Goal: Task Accomplishment & Management: Manage account settings

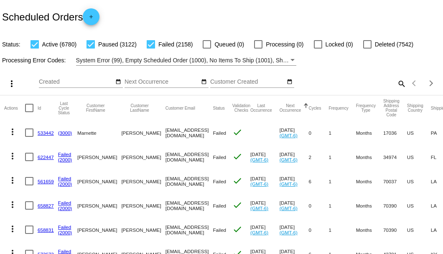
click at [397, 90] on mat-icon "search" at bounding box center [401, 83] width 10 height 13
click at [389, 85] on input "Search" at bounding box center [351, 82] width 110 height 7
paste input "895995"
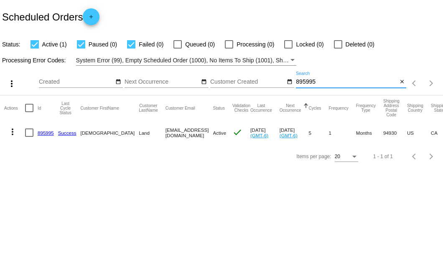
type input "895995"
click at [51, 132] on link "895995" at bounding box center [46, 132] width 16 height 5
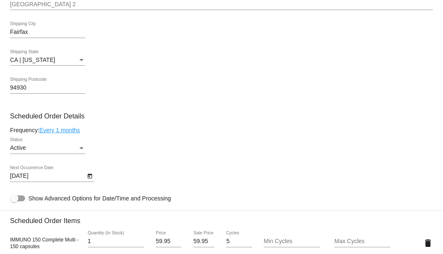
scroll to position [473, 0]
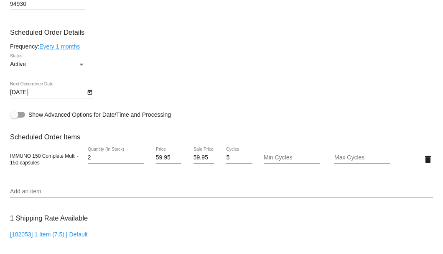
type input "2"
click at [139, 155] on input "2" at bounding box center [116, 157] width 56 height 7
drag, startPoint x: 192, startPoint y: 159, endPoint x: 205, endPoint y: 156, distance: 13.2
click at [205, 156] on input "59.95" at bounding box center [203, 157] width 21 height 7
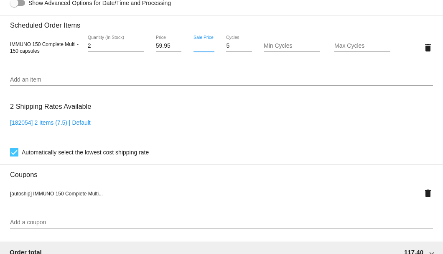
scroll to position [668, 0]
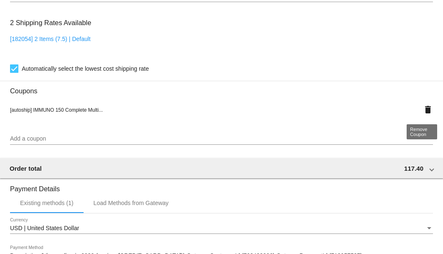
click at [423, 111] on mat-icon "delete" at bounding box center [428, 109] width 10 height 10
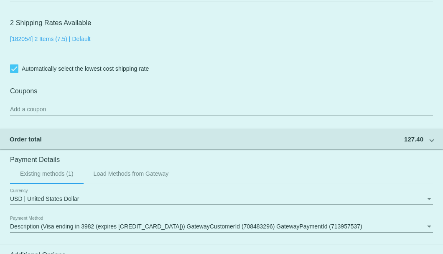
scroll to position [585, 0]
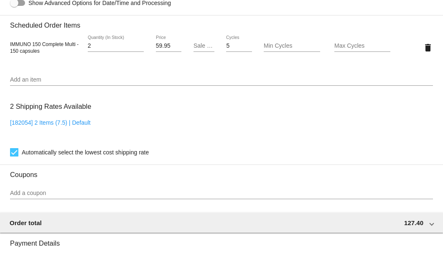
click at [195, 49] on div "Sale Price" at bounding box center [203, 44] width 21 height 16
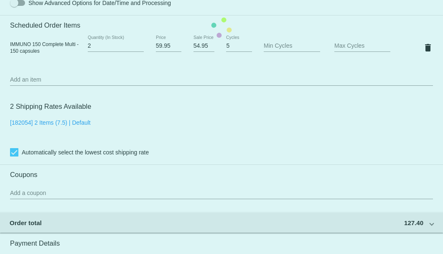
click at [186, 63] on mat-card "Customer 5727293: Judi Land judiland@comcast.net Customer Shipping Enter Shippi…" at bounding box center [221, 27] width 443 height 835
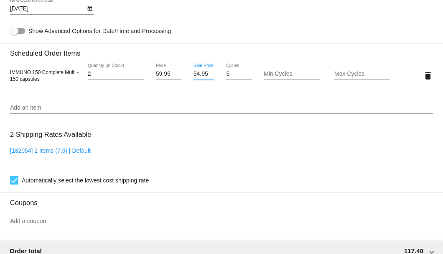
scroll to position [0, 0]
drag, startPoint x: 192, startPoint y: 74, endPoint x: 203, endPoint y: 74, distance: 11.7
click at [203, 74] on input "54.95" at bounding box center [203, 74] width 21 height 7
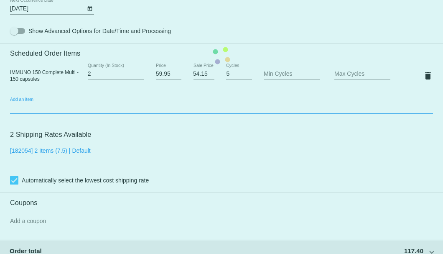
scroll to position [0, 0]
click at [194, 105] on mat-card "Customer 5727293: Judi Land judiland@comcast.net Customer Shipping Enter Shippi…" at bounding box center [221, 55] width 443 height 835
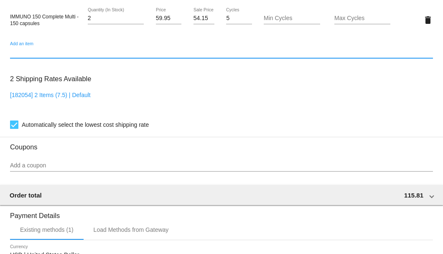
scroll to position [585, 0]
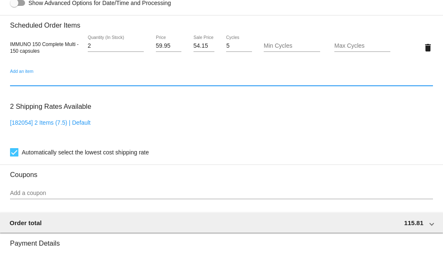
click at [203, 44] on input "54.155" at bounding box center [203, 46] width 21 height 7
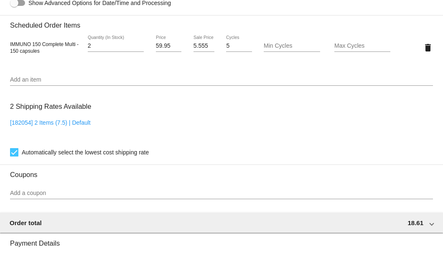
drag, startPoint x: 190, startPoint y: 46, endPoint x: 205, endPoint y: 47, distance: 15.1
click at [205, 47] on div "5.555 Sale Price" at bounding box center [203, 48] width 35 height 24
drag, startPoint x: 192, startPoint y: 47, endPoint x: 209, endPoint y: 47, distance: 16.7
click at [209, 47] on input "5.555" at bounding box center [203, 46] width 21 height 7
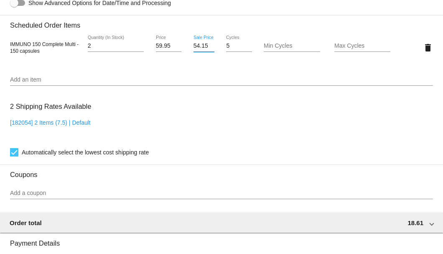
scroll to position [0, 0]
type input "54.15"
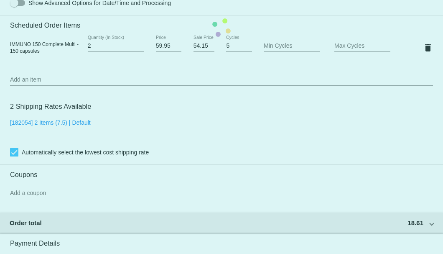
click at [192, 12] on mat-card "Customer 5727293: Judi Land judiland@comcast.net Customer Shipping Enter Shippi…" at bounding box center [221, 27] width 443 height 835
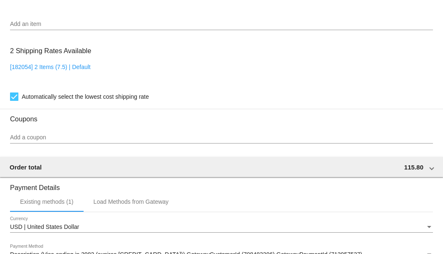
scroll to position [777, 0]
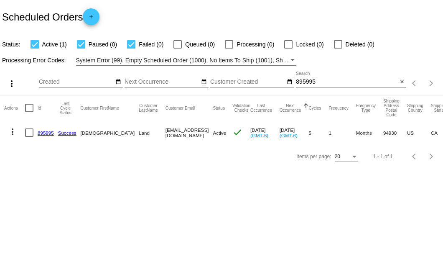
click at [299, 83] on input "895995" at bounding box center [346, 82] width 101 height 7
paste input "Bisko"
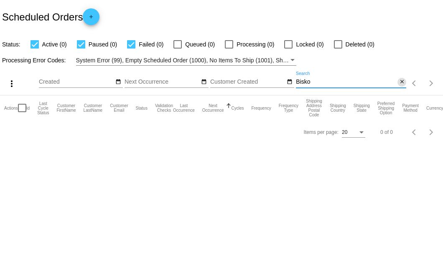
type input "Bisko"
click at [401, 81] on mat-icon "close" at bounding box center [402, 82] width 6 height 7
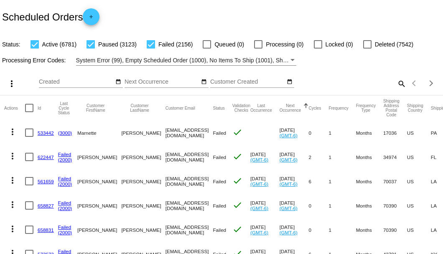
click at [397, 90] on mat-icon "search" at bounding box center [401, 83] width 10 height 13
click at [397, 85] on input "Search" at bounding box center [351, 82] width 110 height 7
paste input "896456"
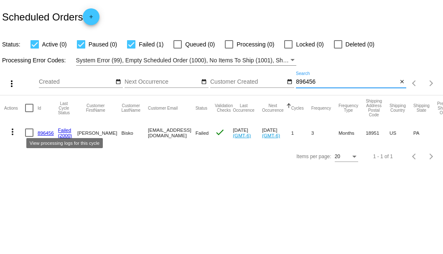
type input "896456"
click at [47, 131] on link "896456" at bounding box center [46, 132] width 16 height 5
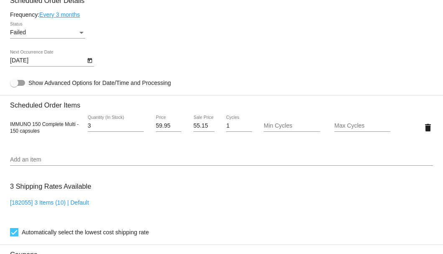
scroll to position [473, 0]
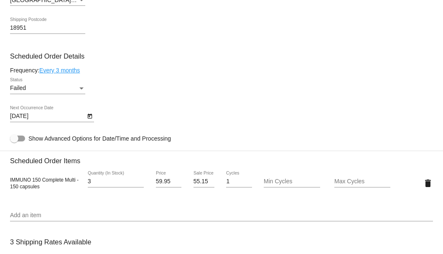
click at [84, 84] on div "Failed Status" at bounding box center [47, 86] width 75 height 16
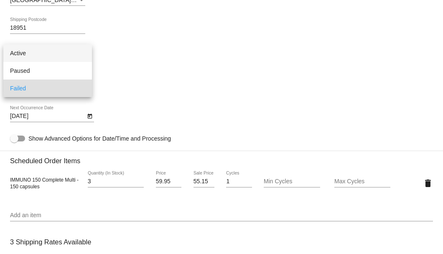
click at [71, 55] on span "Active" at bounding box center [47, 53] width 75 height 18
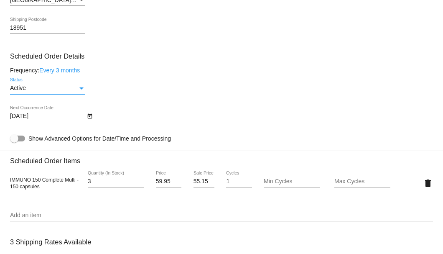
click at [87, 117] on icon "Open calendar" at bounding box center [89, 116] width 5 height 5
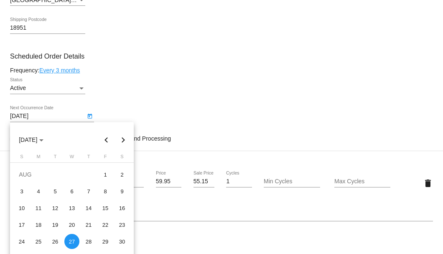
click at [124, 140] on button "Next month" at bounding box center [123, 139] width 17 height 17
click at [75, 188] on div "3" at bounding box center [71, 190] width 15 height 15
type input "9/3/2025"
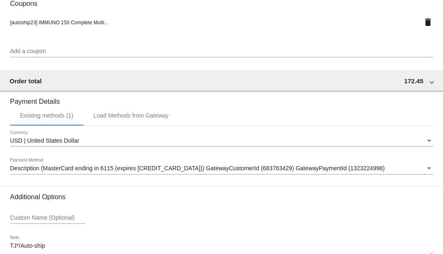
scroll to position [829, 0]
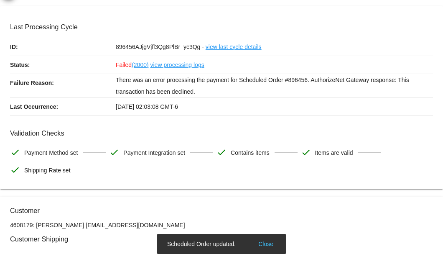
scroll to position [0, 0]
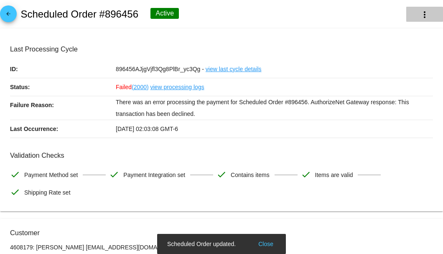
click at [419, 18] on mat-icon "more_vert" at bounding box center [424, 15] width 10 height 10
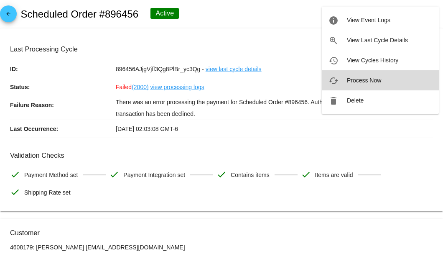
click at [365, 83] on span "Process Now" at bounding box center [364, 80] width 34 height 7
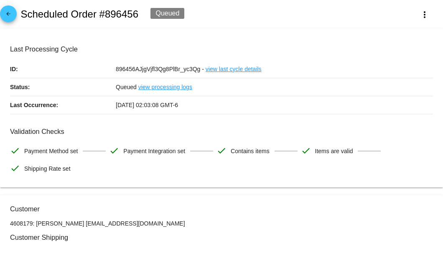
scroll to position [56, 0]
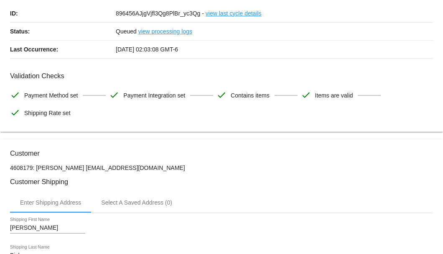
drag, startPoint x: 173, startPoint y: 166, endPoint x: 76, endPoint y: 167, distance: 97.7
click at [76, 167] on p "4608179: Barbara Bisko 2673474161@exceptionalproducts.org" at bounding box center [221, 167] width 423 height 7
copy p "[EMAIL_ADDRESS][DOMAIN_NAME]"
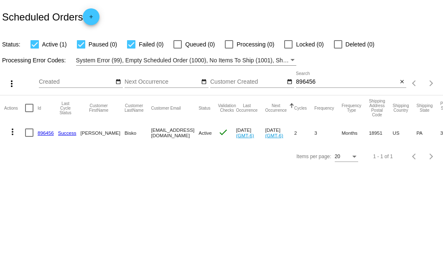
click at [305, 81] on input "896456" at bounding box center [346, 82] width 101 height 7
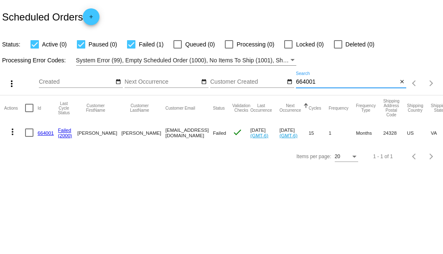
type input "664001"
click at [30, 132] on div at bounding box center [29, 132] width 8 height 8
click at [29, 137] on input "checkbox" at bounding box center [29, 137] width 0 height 0
checkbox input "true"
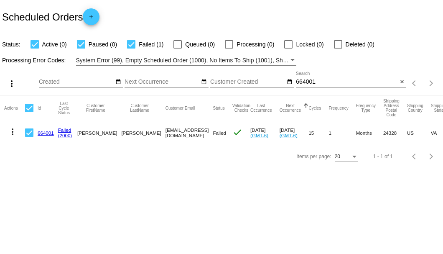
click at [13, 130] on mat-icon "more_vert" at bounding box center [13, 132] width 10 height 10
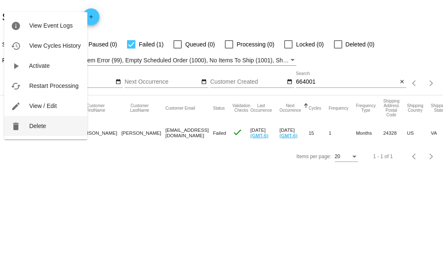
click at [34, 128] on span "Delete" at bounding box center [37, 125] width 17 height 7
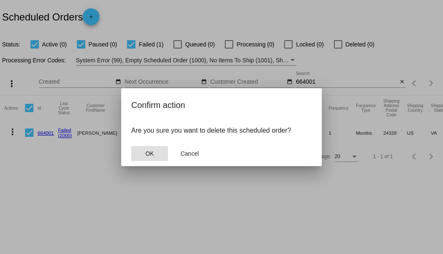
click at [150, 155] on span "OK" at bounding box center [149, 153] width 8 height 7
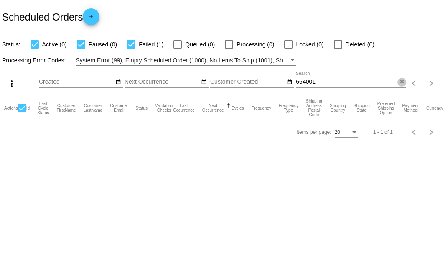
click at [401, 81] on mat-icon "close" at bounding box center [402, 82] width 6 height 7
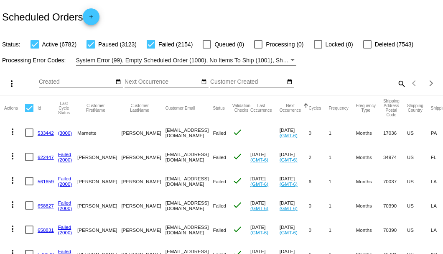
click at [400, 90] on mat-icon "search" at bounding box center [401, 83] width 10 height 13
click at [399, 85] on input "Search" at bounding box center [351, 82] width 110 height 7
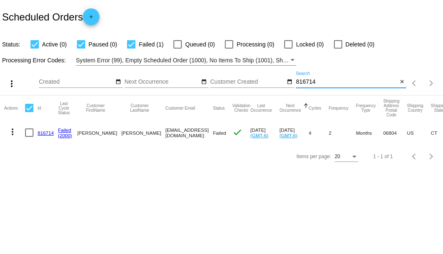
type input "816714"
click at [32, 134] on div at bounding box center [29, 132] width 8 height 8
click at [29, 137] on input "checkbox" at bounding box center [29, 137] width 0 height 0
checkbox input "true"
click at [7, 132] on button "more_vert" at bounding box center [12, 130] width 17 height 17
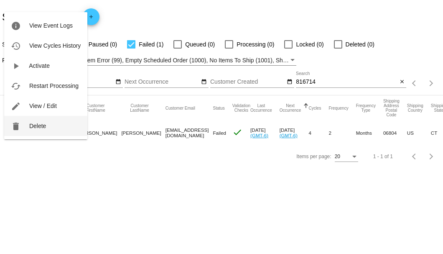
click at [38, 127] on span "Delete" at bounding box center [37, 125] width 17 height 7
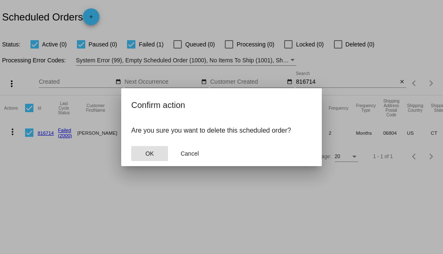
click at [147, 152] on span "OK" at bounding box center [149, 153] width 8 height 7
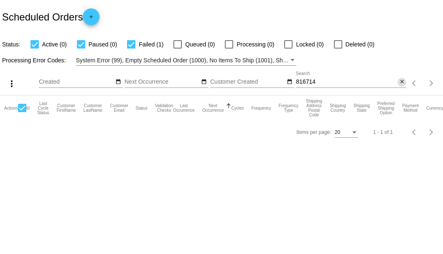
click at [403, 81] on mat-icon "close" at bounding box center [402, 82] width 6 height 7
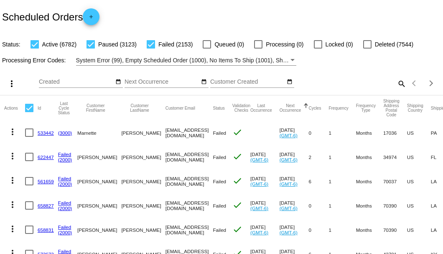
click at [398, 90] on mat-icon "search" at bounding box center [401, 83] width 10 height 13
click at [398, 85] on input "Search" at bounding box center [351, 82] width 110 height 7
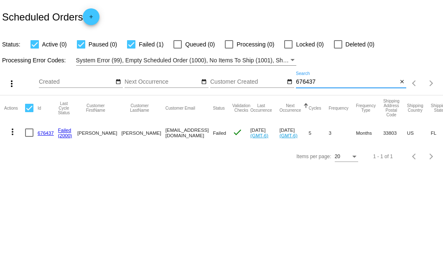
type input "676437"
click at [30, 132] on div at bounding box center [29, 132] width 8 height 8
click at [29, 137] on input "checkbox" at bounding box center [29, 137] width 0 height 0
checkbox input "true"
click at [17, 130] on mat-icon "more_vert" at bounding box center [13, 132] width 10 height 10
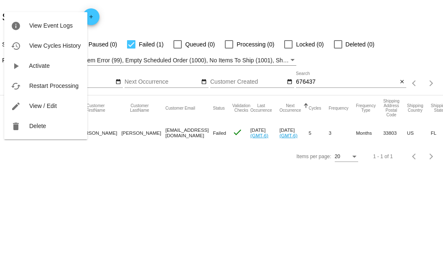
click at [48, 163] on div at bounding box center [221, 127] width 443 height 254
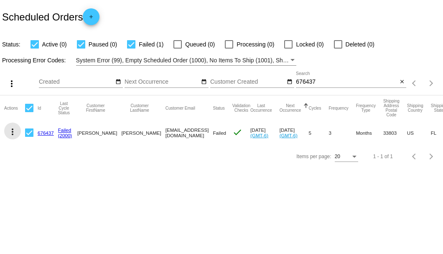
click at [13, 129] on mat-icon "more_vert" at bounding box center [13, 132] width 10 height 10
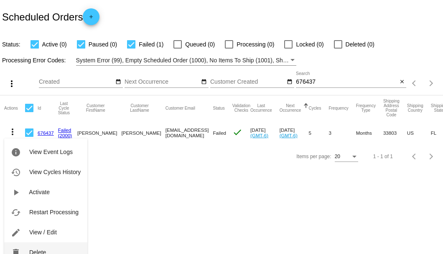
click at [41, 249] on span "Delete" at bounding box center [37, 252] width 17 height 7
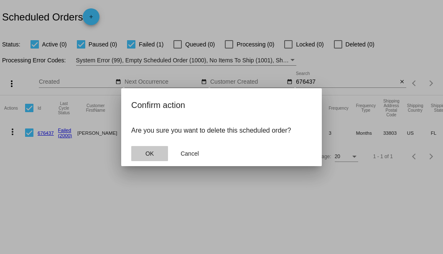
click at [146, 158] on button "OK" at bounding box center [149, 153] width 37 height 15
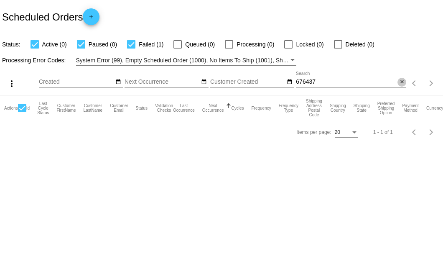
click at [399, 83] on mat-icon "close" at bounding box center [402, 82] width 6 height 7
click at [399, 83] on mat-icon "search" at bounding box center [401, 83] width 10 height 13
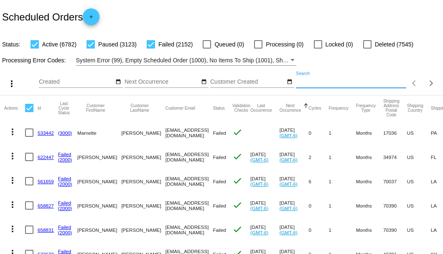
click at [354, 85] on input "Search" at bounding box center [351, 82] width 110 height 7
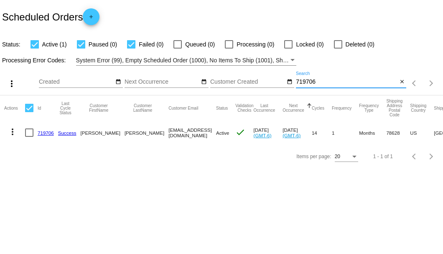
type input "719706"
click at [46, 131] on link "719706" at bounding box center [46, 132] width 16 height 5
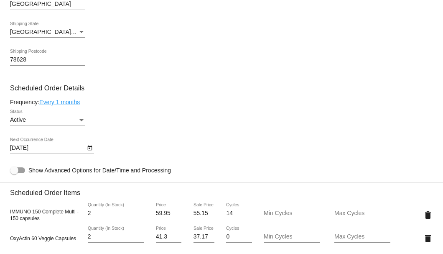
scroll to position [362, 0]
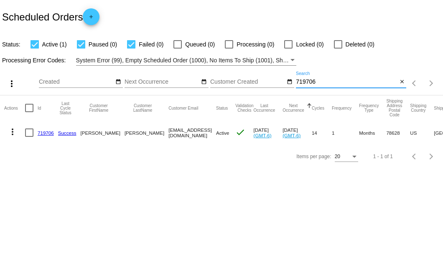
click at [305, 81] on input "719706" at bounding box center [346, 82] width 101 height 7
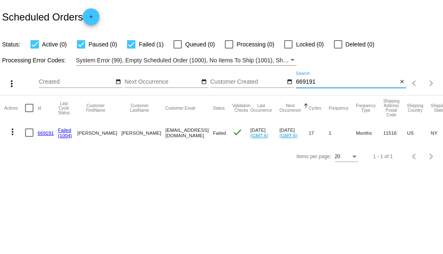
type input "669191"
click at [30, 130] on div at bounding box center [29, 132] width 8 height 8
click at [29, 137] on input "checkbox" at bounding box center [29, 137] width 0 height 0
checkbox input "true"
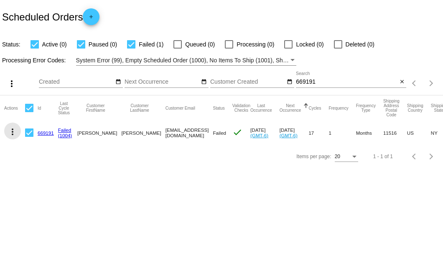
click at [13, 130] on mat-icon "more_vert" at bounding box center [13, 132] width 10 height 10
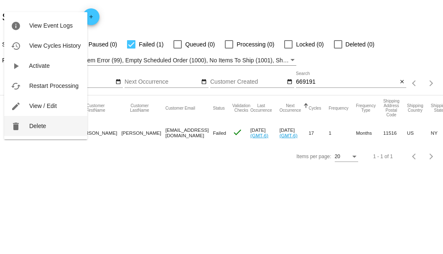
click at [34, 124] on span "Delete" at bounding box center [37, 125] width 17 height 7
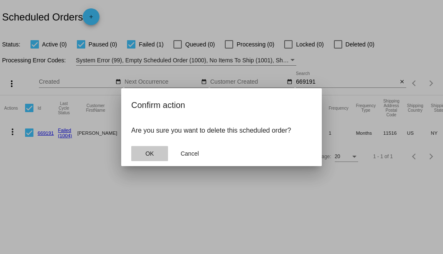
click at [152, 150] on span "OK" at bounding box center [149, 153] width 8 height 7
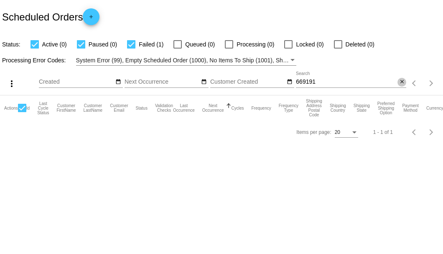
click at [399, 84] on mat-icon "close" at bounding box center [402, 82] width 6 height 7
click at [397, 83] on mat-icon "search" at bounding box center [401, 83] width 10 height 13
click at [397, 83] on app-dashboard-scheduled-orders "Scheduled Orders add Status: Active (0) Paused (0) Failed (1) Queued (0) Proces…" at bounding box center [221, 72] width 443 height 144
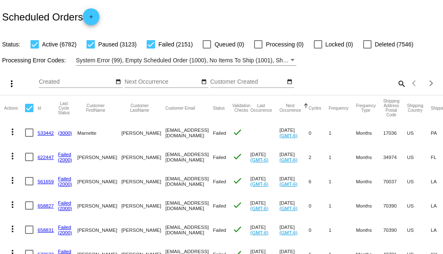
click at [400, 90] on mat-icon "search" at bounding box center [401, 83] width 10 height 13
click at [395, 85] on input "Search" at bounding box center [351, 82] width 110 height 7
paste input "895995"
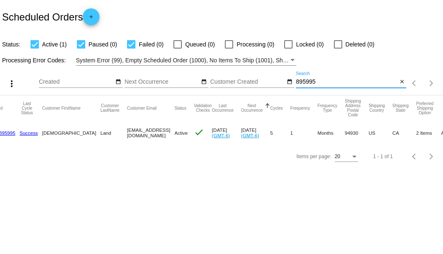
scroll to position [0, 37]
type input "895995"
click at [402, 84] on mat-icon "close" at bounding box center [402, 82] width 6 height 7
